Goal: Find contact information: Find contact information

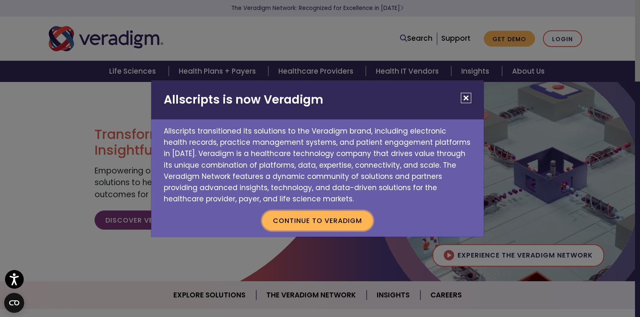
click at [315, 219] on button "Continue to Veradigm" at bounding box center [317, 220] width 111 height 19
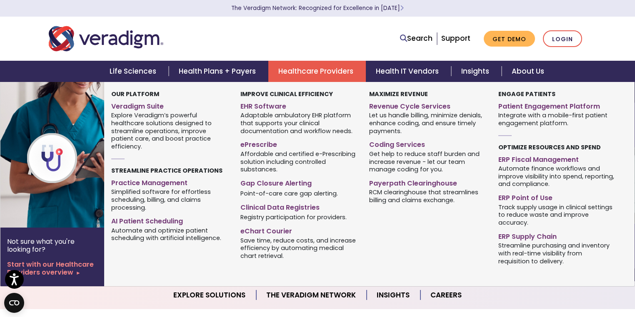
click at [325, 75] on link "Healthcare Providers" at bounding box center [316, 71] width 97 height 21
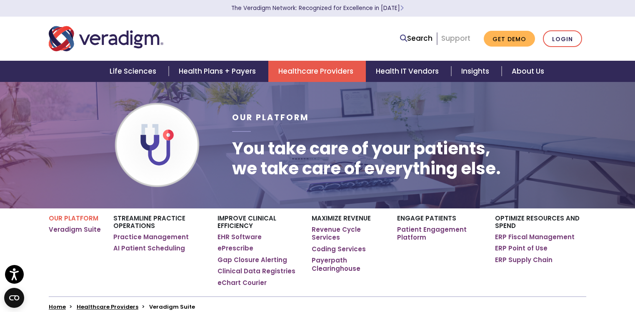
click at [456, 37] on link "Support" at bounding box center [455, 38] width 29 height 10
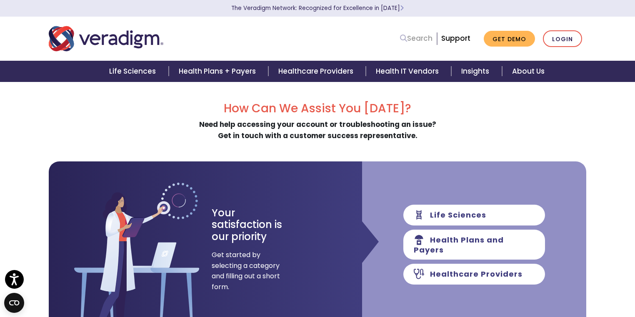
click at [405, 37] on icon at bounding box center [403, 38] width 7 height 7
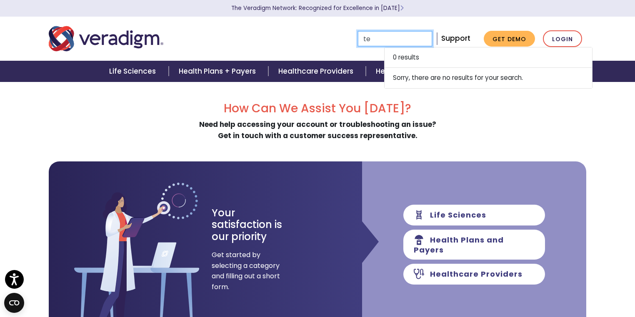
type input "e"
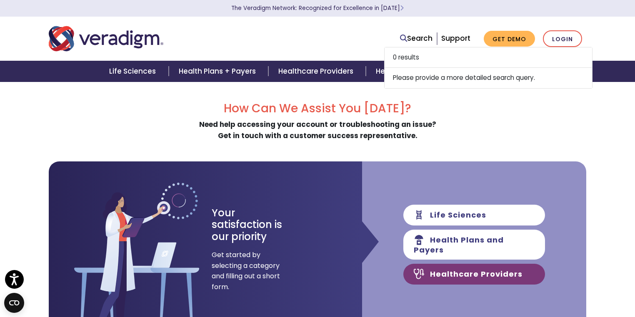
click at [436, 267] on link "Healthcare Providers" at bounding box center [474, 274] width 142 height 21
